Goal: Information Seeking & Learning: Learn about a topic

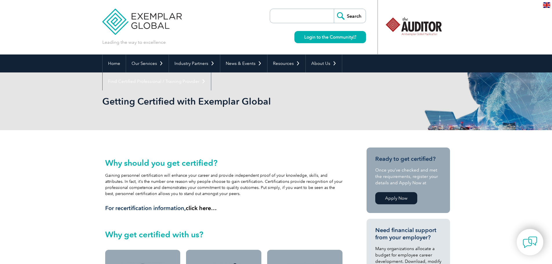
paste input "Core Audit Units (ISO 19011 principles, auditing process). NDIS Practice Standa…"
type input "Core Audit Units (ISO 19011 principles, auditing process). NDIS Practice Standa…"
click at [350, 16] on input "Search" at bounding box center [350, 16] width 32 height 14
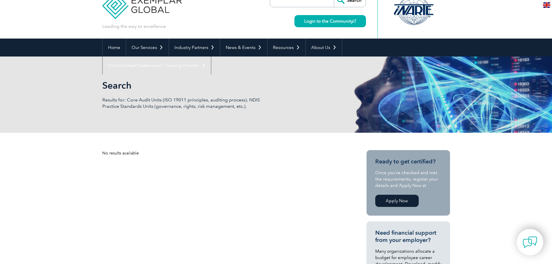
scroll to position [29, 0]
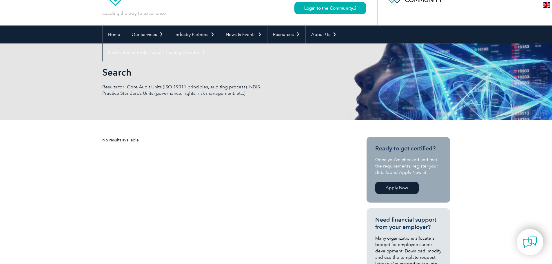
click at [398, 190] on link "Apply Now" at bounding box center [396, 188] width 43 height 12
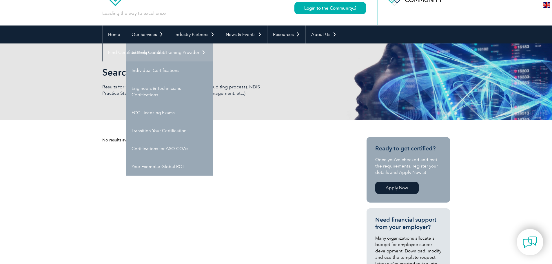
click at [147, 50] on link "Getting Certified" at bounding box center [169, 52] width 87 height 18
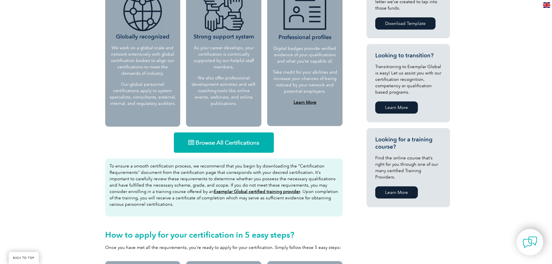
scroll to position [283, 0]
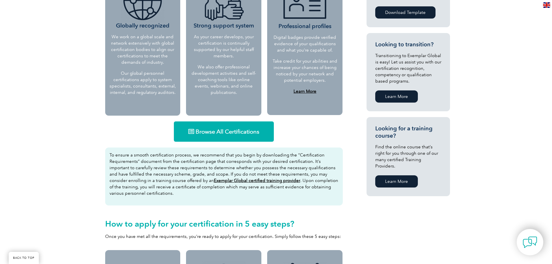
click at [248, 134] on span "Browse All Certifications" at bounding box center [228, 132] width 64 height 6
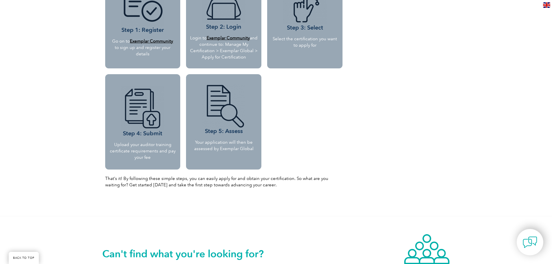
scroll to position [573, 0]
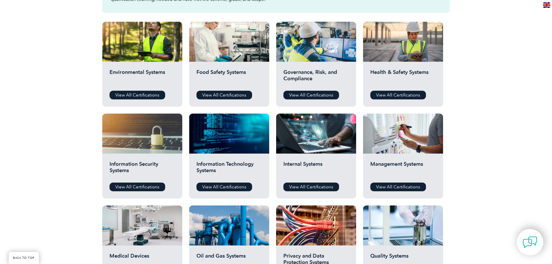
scroll to position [196, 0]
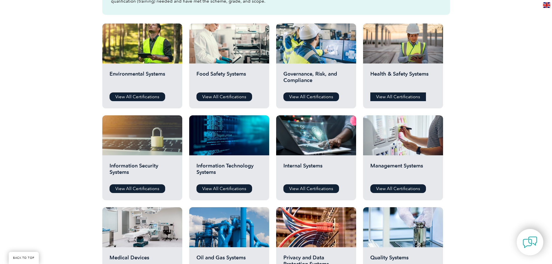
click at [403, 96] on link "View All Certifications" at bounding box center [398, 96] width 56 height 9
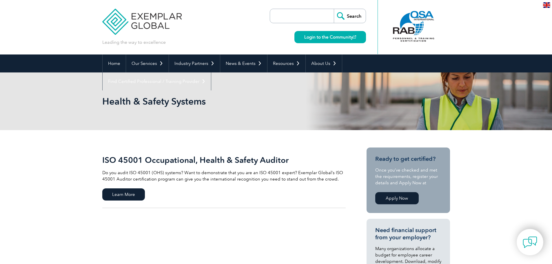
paste input "(ISO 19011"
type input "(ISO 19011"
click at [343, 16] on input "Search" at bounding box center [350, 16] width 32 height 14
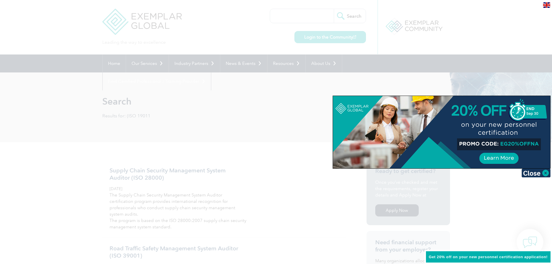
click at [300, 14] on div at bounding box center [276, 132] width 552 height 264
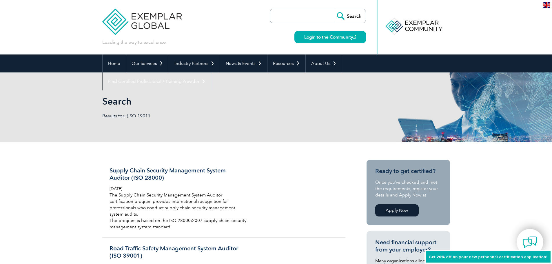
paste input "(ISO 19011"
click at [279, 17] on input "(ISO 19011" at bounding box center [303, 16] width 61 height 14
type input "ISO 19011"
click at [342, 15] on input "Search" at bounding box center [350, 16] width 32 height 14
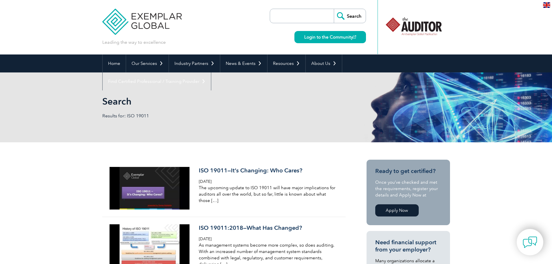
paste input "(ISO 19011"
click at [279, 14] on input "(ISO 19011" at bounding box center [303, 16] width 61 height 14
type input "NDIS ISO 19011"
click at [345, 14] on input "Search" at bounding box center [350, 16] width 32 height 14
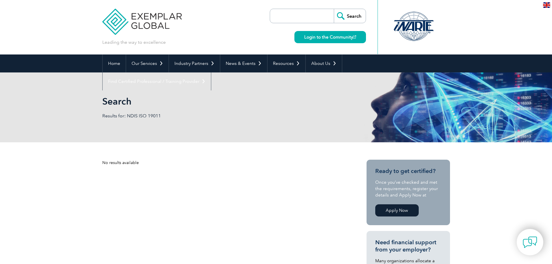
paste input "(ISO 19011"
click at [279, 14] on input "(ISO 19011" at bounding box center [303, 16] width 61 height 14
click at [307, 20] on input "ISO 19011" at bounding box center [303, 16] width 61 height 14
click at [334, 9] on input "Search" at bounding box center [350, 16] width 32 height 14
click at [313, 14] on input "ISO 19011 NDIS" at bounding box center [303, 16] width 61 height 14
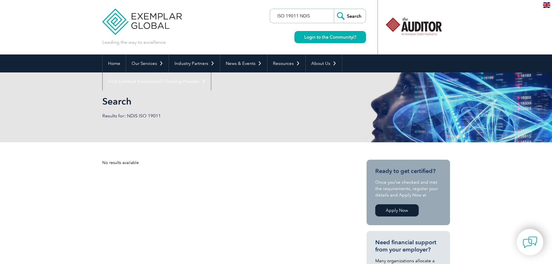
click at [306, 14] on input "ISO 19011 NDIS" at bounding box center [303, 16] width 61 height 14
type input "ISO 19011"
click at [334, 9] on input "Search" at bounding box center [350, 16] width 32 height 14
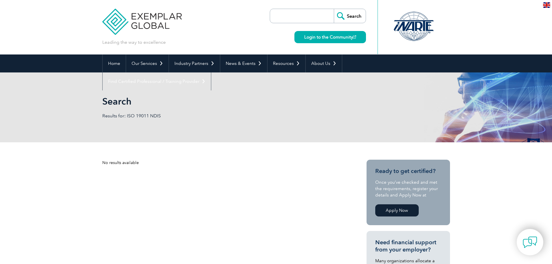
drag, startPoint x: 314, startPoint y: 8, endPoint x: 289, endPoint y: 18, distance: 26.5
click at [289, 18] on input "search" at bounding box center [303, 16] width 61 height 14
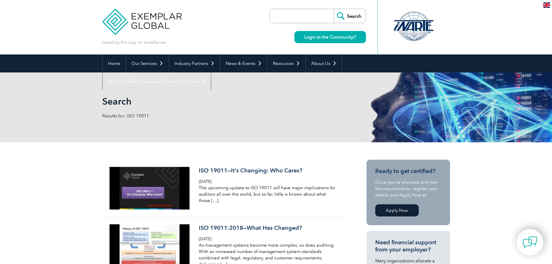
paste input "ISO 19011 principles, auditing process"
type input "ISO 19011 principles, auditing process"
click at [346, 16] on input "Search" at bounding box center [350, 16] width 32 height 14
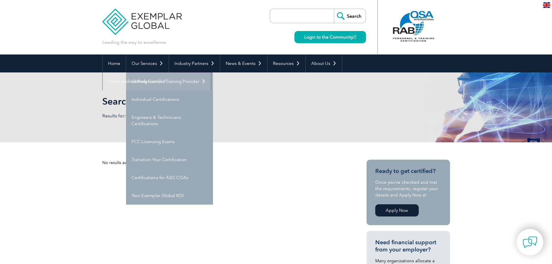
click at [144, 78] on link "Getting Certified" at bounding box center [169, 81] width 87 height 18
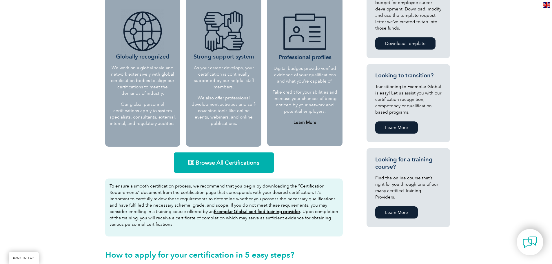
scroll to position [312, 0]
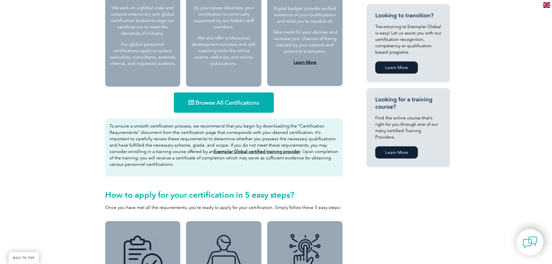
click at [207, 103] on span "Browse All Certifications" at bounding box center [228, 103] width 64 height 6
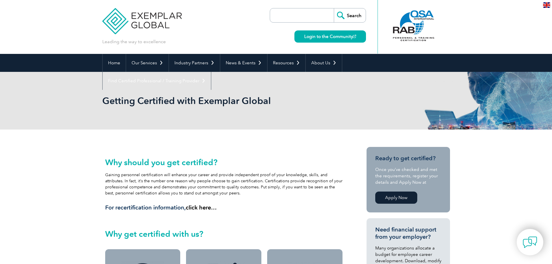
scroll to position [0, 0]
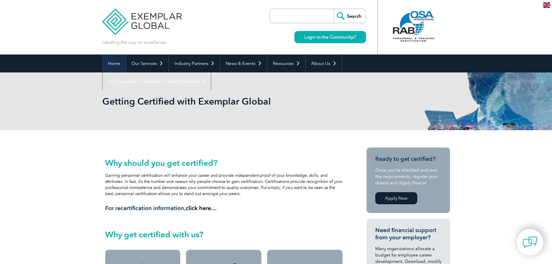
click at [118, 62] on link "Home" at bounding box center [114, 63] width 23 height 18
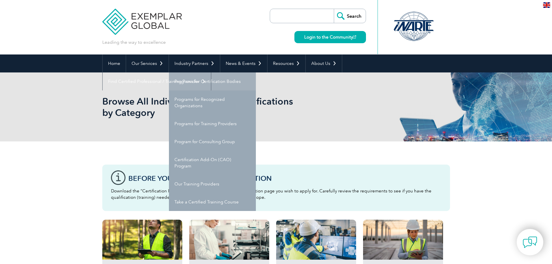
click at [198, 82] on link "Programs for Certification Bodies" at bounding box center [212, 81] width 87 height 18
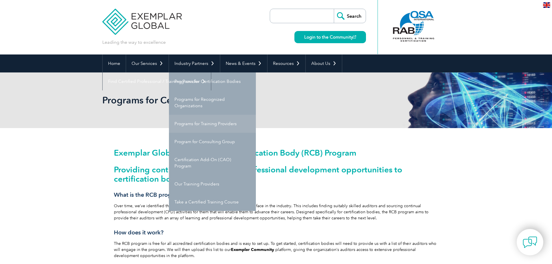
click at [204, 125] on link "Programs for Training Providers" at bounding box center [212, 124] width 87 height 18
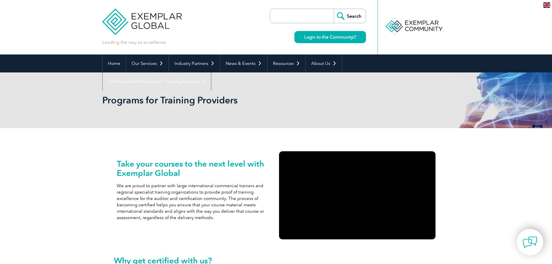
click at [304, 14] on input "search" at bounding box center [303, 16] width 61 height 14
type input "ndis"
click at [334, 9] on input "Search" at bounding box center [350, 16] width 32 height 14
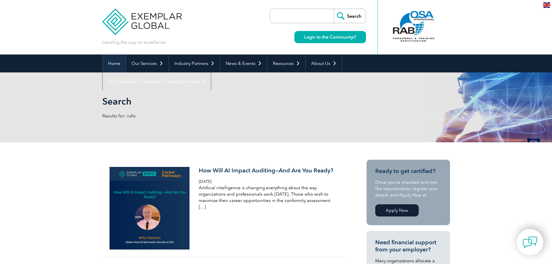
click at [108, 61] on link "Home" at bounding box center [114, 63] width 23 height 18
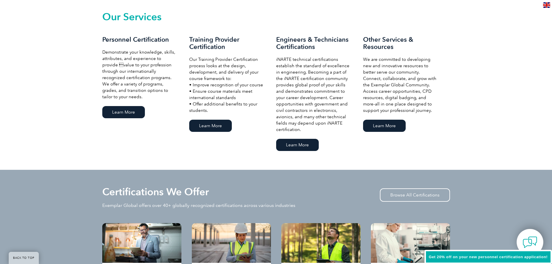
scroll to position [579, 0]
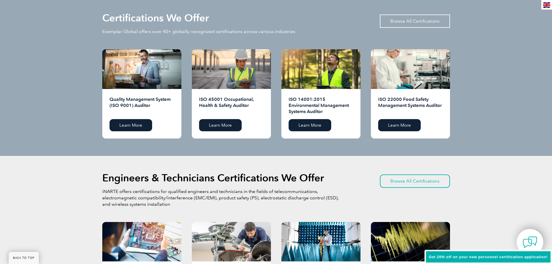
click at [428, 17] on link "Browse All Certifications" at bounding box center [415, 20] width 70 height 13
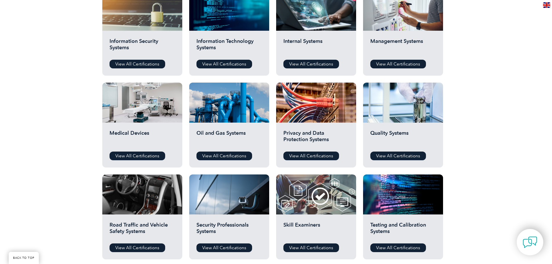
scroll to position [348, 0]
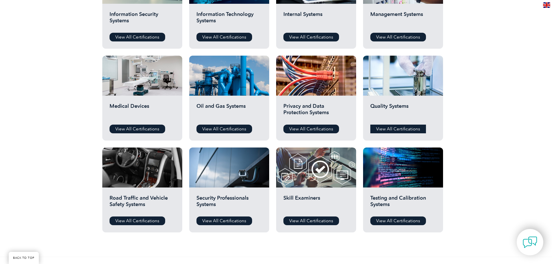
click at [378, 128] on link "View All Certifications" at bounding box center [398, 129] width 56 height 9
click at [313, 220] on link "View All Certifications" at bounding box center [311, 220] width 56 height 9
click at [233, 220] on link "View All Certifications" at bounding box center [224, 220] width 56 height 9
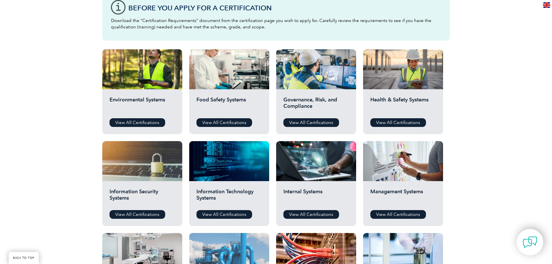
scroll to position [145, 0]
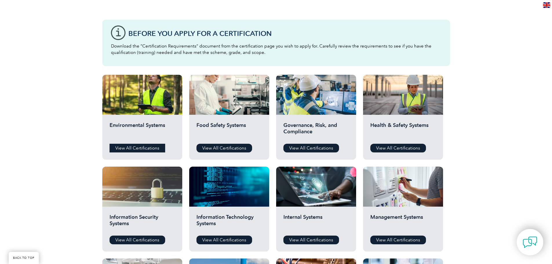
click at [130, 148] on link "View All Certifications" at bounding box center [137, 148] width 56 height 9
click at [300, 148] on link "View All Certifications" at bounding box center [311, 148] width 56 height 9
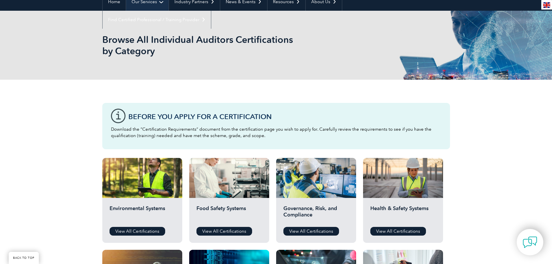
scroll to position [58, 0]
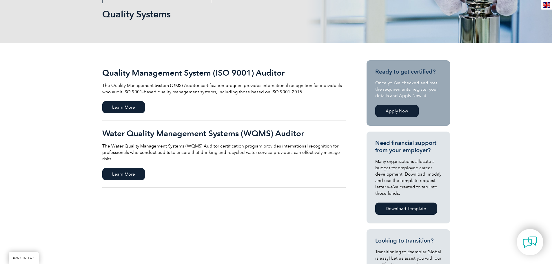
scroll to position [87, 0]
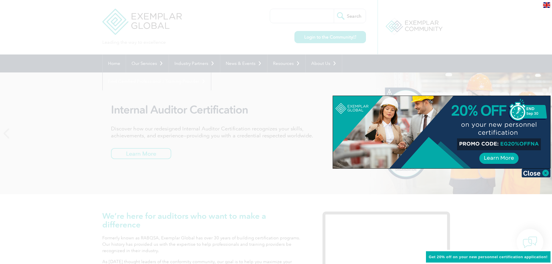
click at [315, 17] on div at bounding box center [276, 132] width 552 height 264
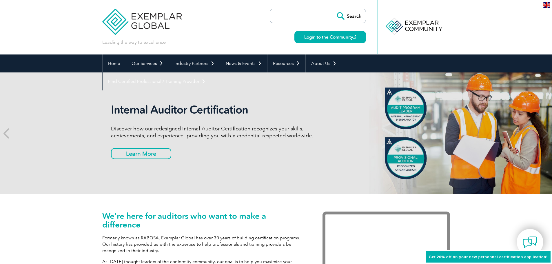
paste input "ISO 19011"
type input "ISO 19011"
click at [357, 11] on input "Search" at bounding box center [350, 16] width 32 height 14
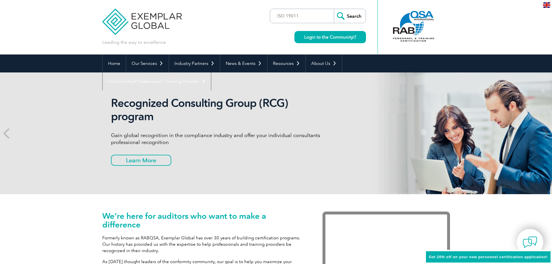
click at [344, 17] on input "Search" at bounding box center [350, 16] width 32 height 14
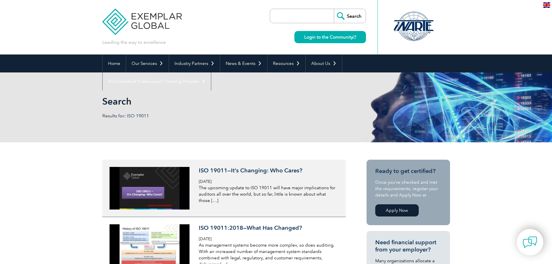
scroll to position [116, 0]
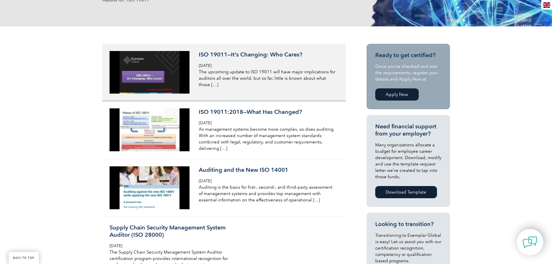
click at [214, 51] on h3 "ISO 19011—It’s Changing: Who Cares?" at bounding box center [267, 54] width 137 height 7
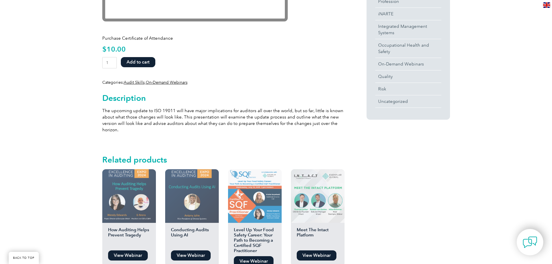
scroll to position [232, 0]
